Goal: Check status: Check status

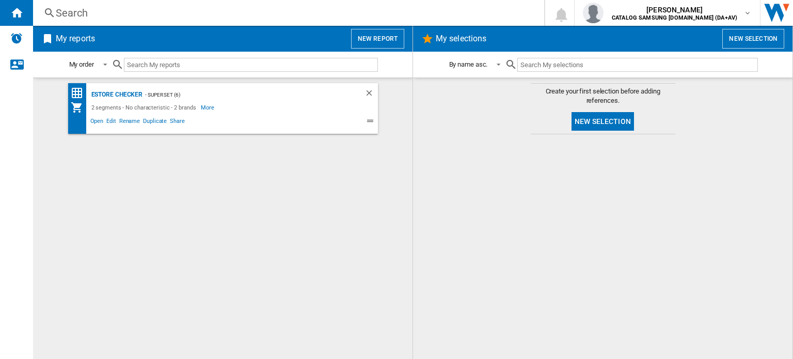
click at [97, 16] on div "Search" at bounding box center [286, 13] width 461 height 14
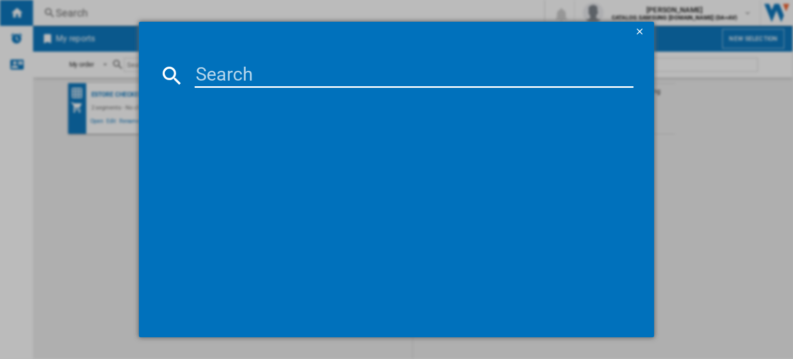
click at [247, 72] on input at bounding box center [414, 75] width 439 height 25
paste input "WW11DG5B25AEEU"
type input "WW11DG5B25AEEU"
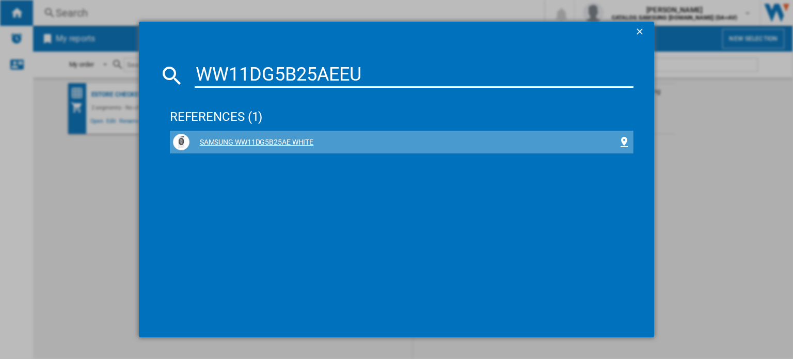
click at [287, 144] on div "SAMSUNG WW11DG5B25AE WHITE" at bounding box center [403, 142] width 428 height 10
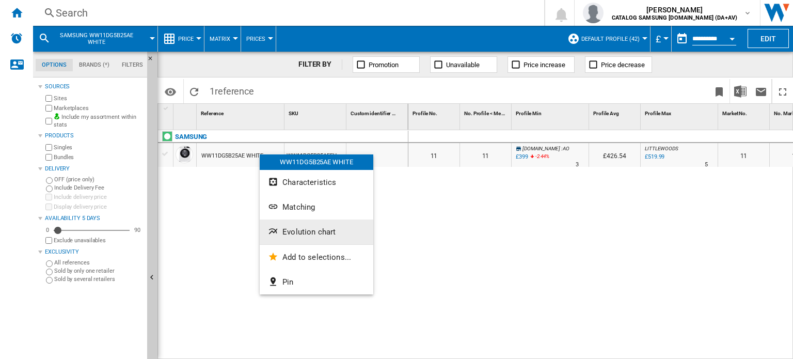
click at [324, 233] on span "Evolution chart" at bounding box center [308, 231] width 53 height 9
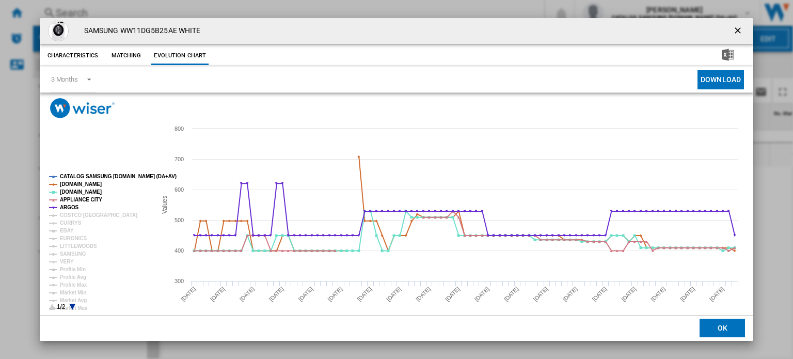
click at [734, 25] on ng-md-icon "getI18NText('BUTTONS.CLOSE_DIALOG')" at bounding box center [738, 31] width 12 height 12
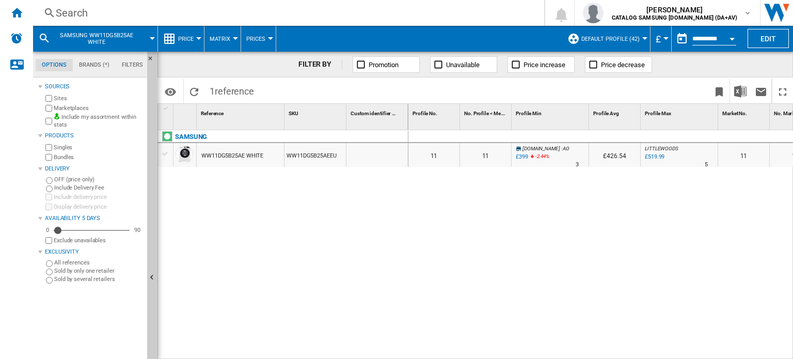
click at [119, 39] on span "SAMSUNG WW11DG5B25AE WHITE" at bounding box center [96, 38] width 83 height 13
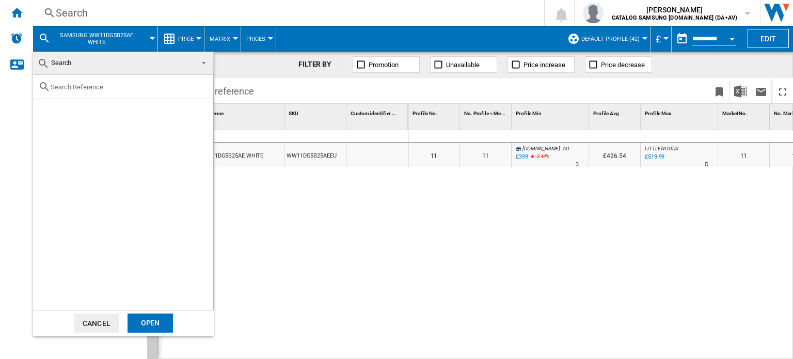
click at [44, 40] on md-backdrop at bounding box center [396, 179] width 793 height 359
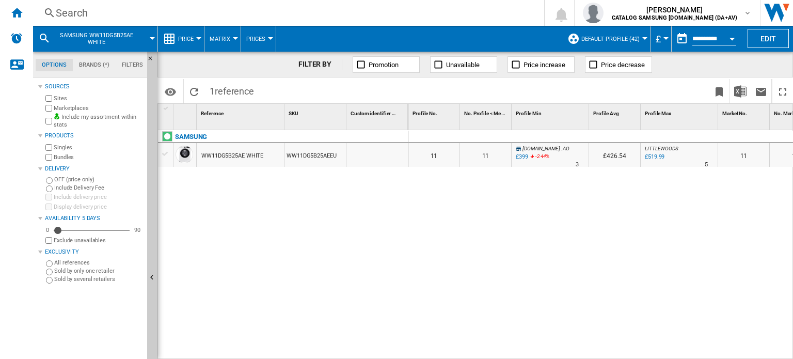
click at [119, 13] on div "Search" at bounding box center [286, 13] width 461 height 14
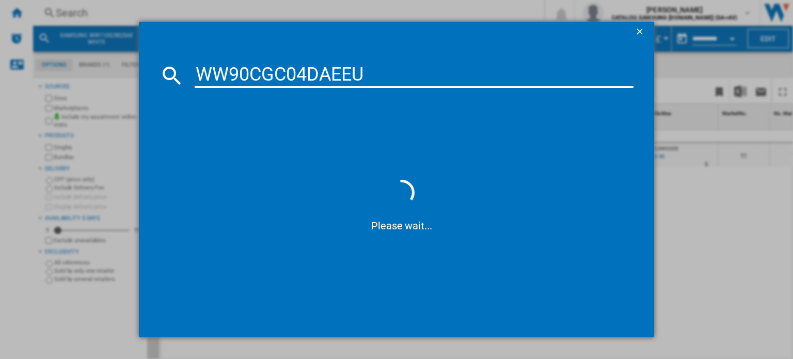
type input "WW90CGC04DAEEU"
click at [173, 75] on md-icon at bounding box center [171, 75] width 25 height 25
click at [381, 70] on input "WW90CGC04DAEEU" at bounding box center [414, 75] width 439 height 25
click at [393, 82] on input "WW90CGC04DAEEU" at bounding box center [414, 75] width 439 height 25
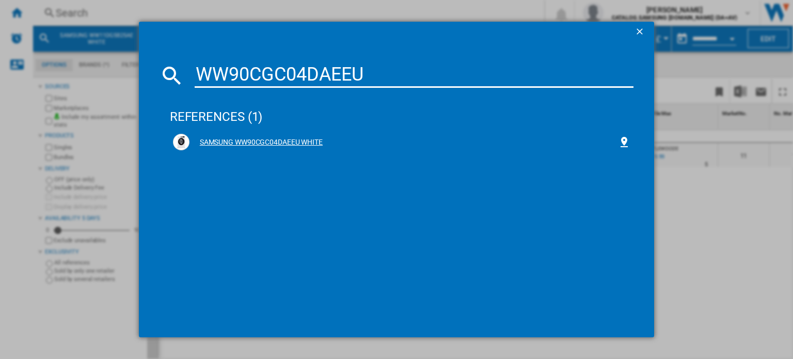
click at [285, 145] on div "SAMSUNG WW90CGC04DAEEU WHITE" at bounding box center [403, 142] width 428 height 10
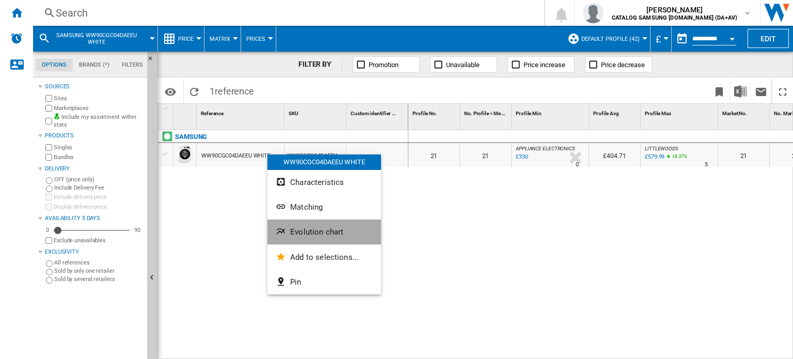
click at [335, 233] on span "Evolution chart" at bounding box center [316, 231] width 53 height 9
